Goal: Find specific page/section: Find specific page/section

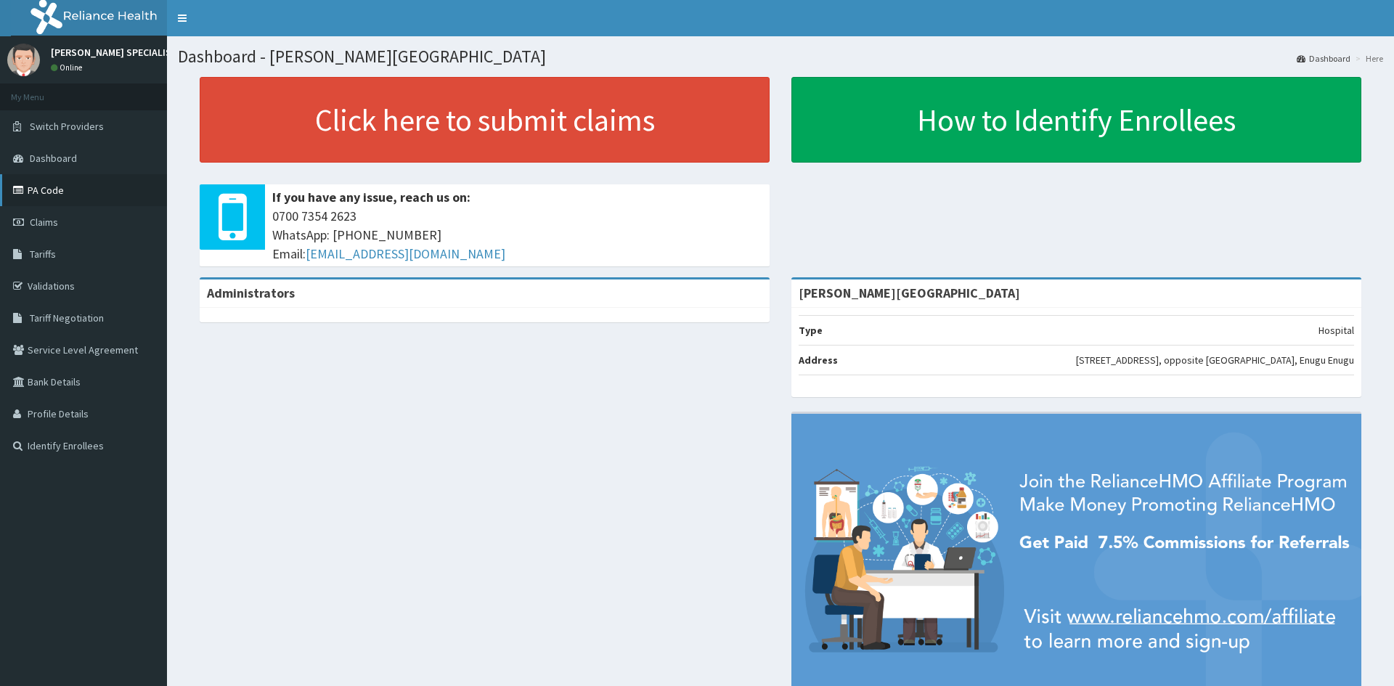
click at [46, 195] on link "PA Code" at bounding box center [83, 190] width 167 height 32
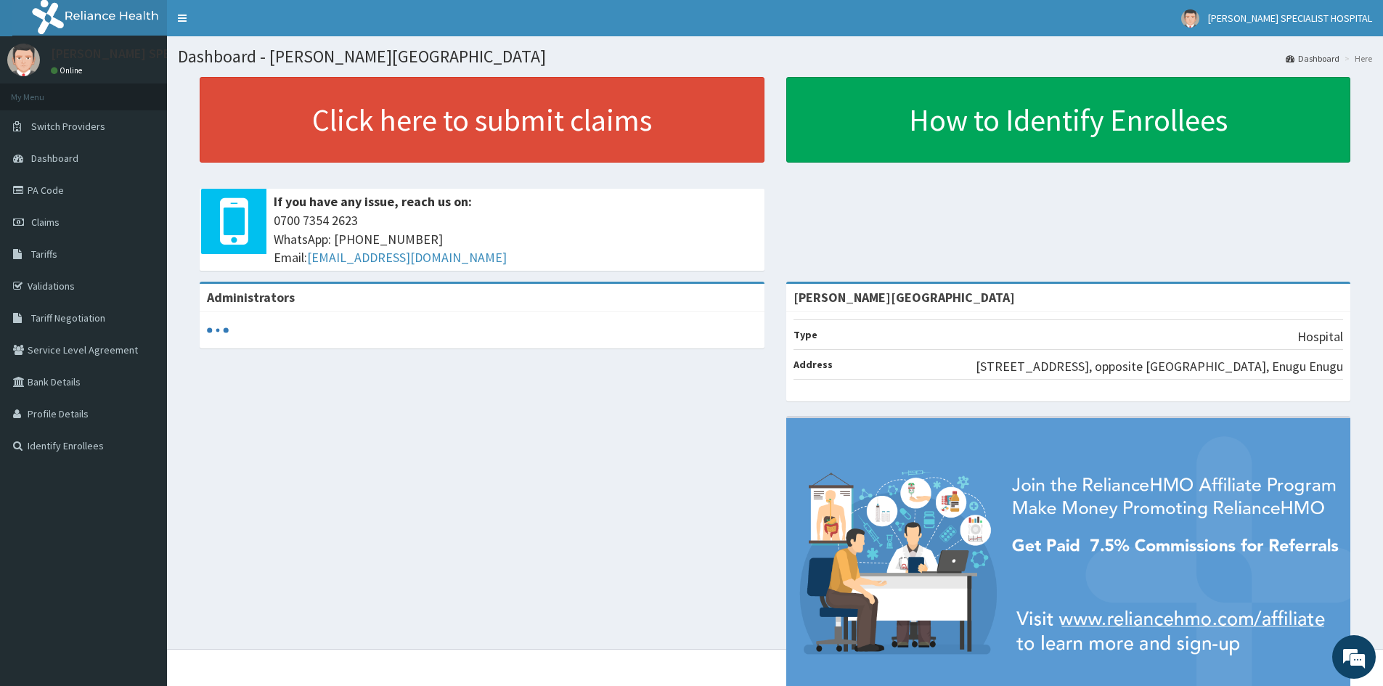
click at [57, 195] on link "PA Code" at bounding box center [83, 190] width 167 height 32
